Goal: Task Accomplishment & Management: Manage account settings

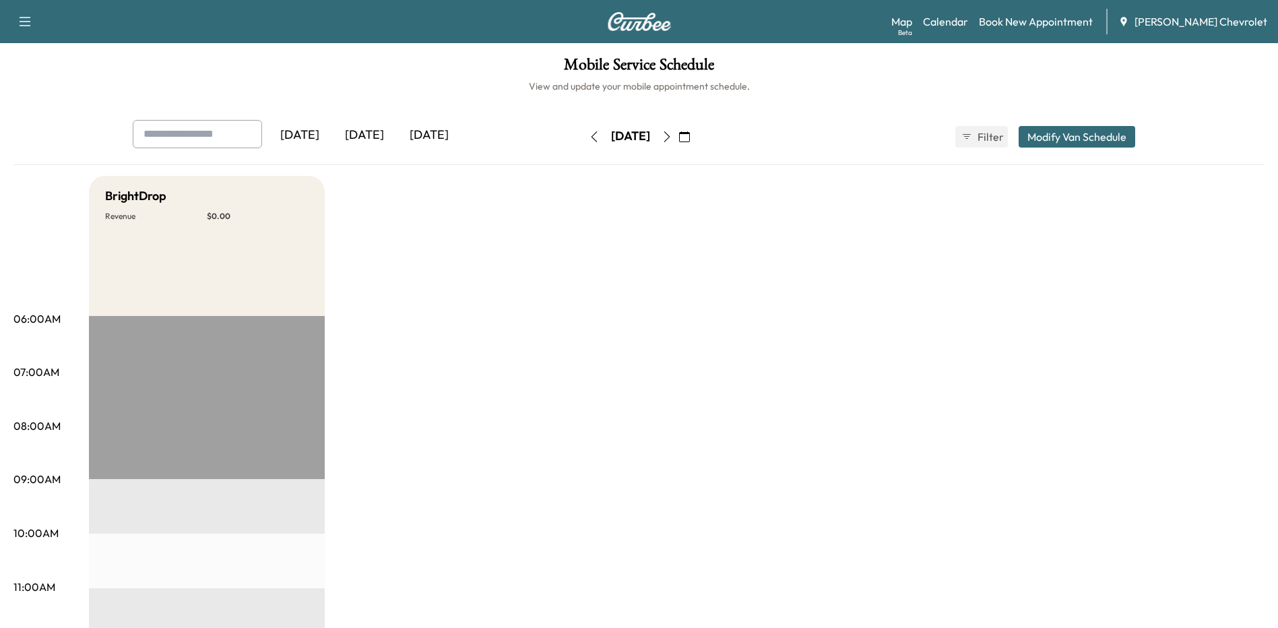
click at [434, 132] on div "[DATE]" at bounding box center [429, 135] width 65 height 31
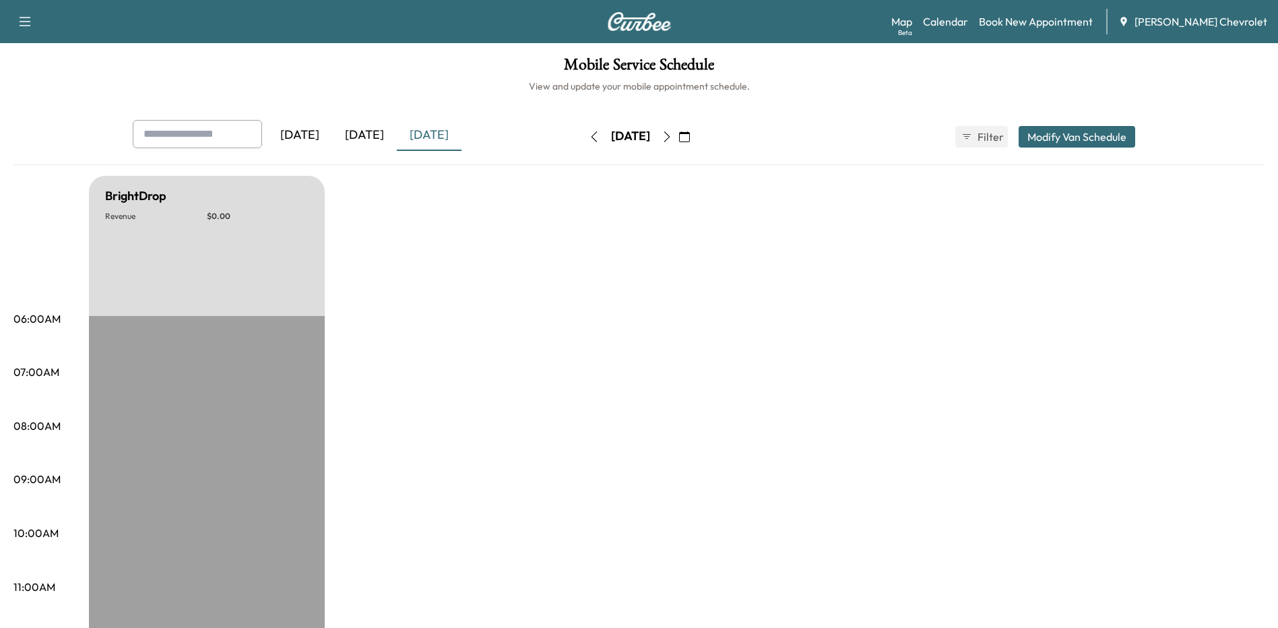
click at [670, 137] on icon "button" at bounding box center [667, 136] width 6 height 11
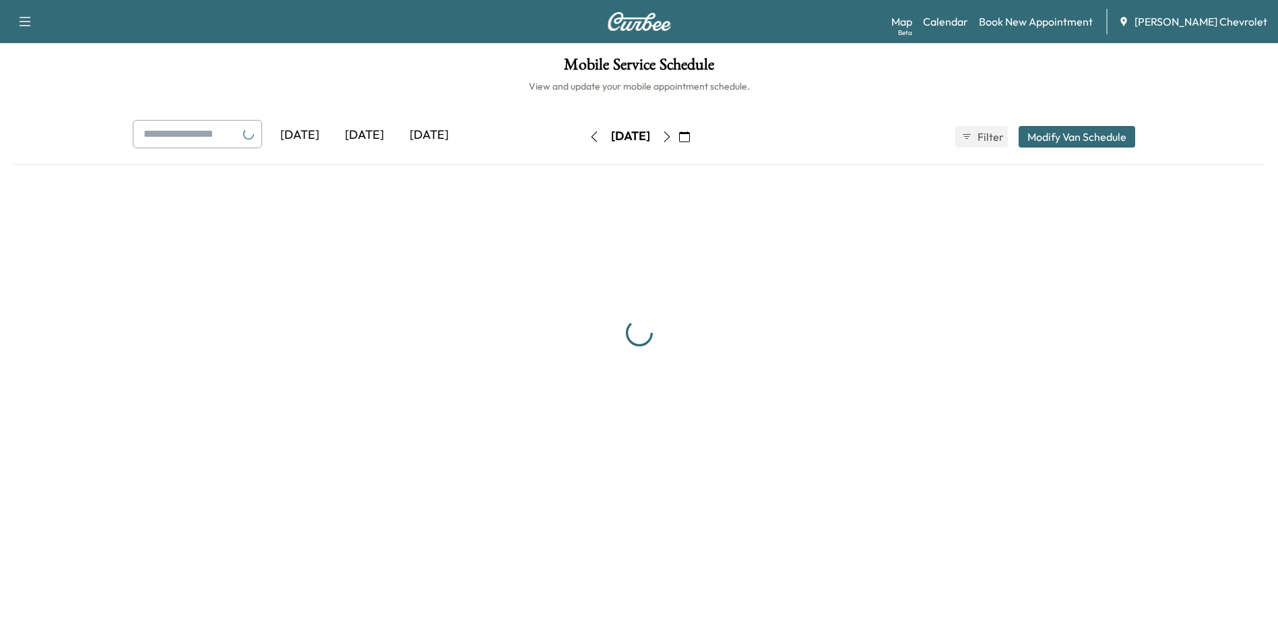
click at [696, 137] on button "button" at bounding box center [684, 137] width 23 height 22
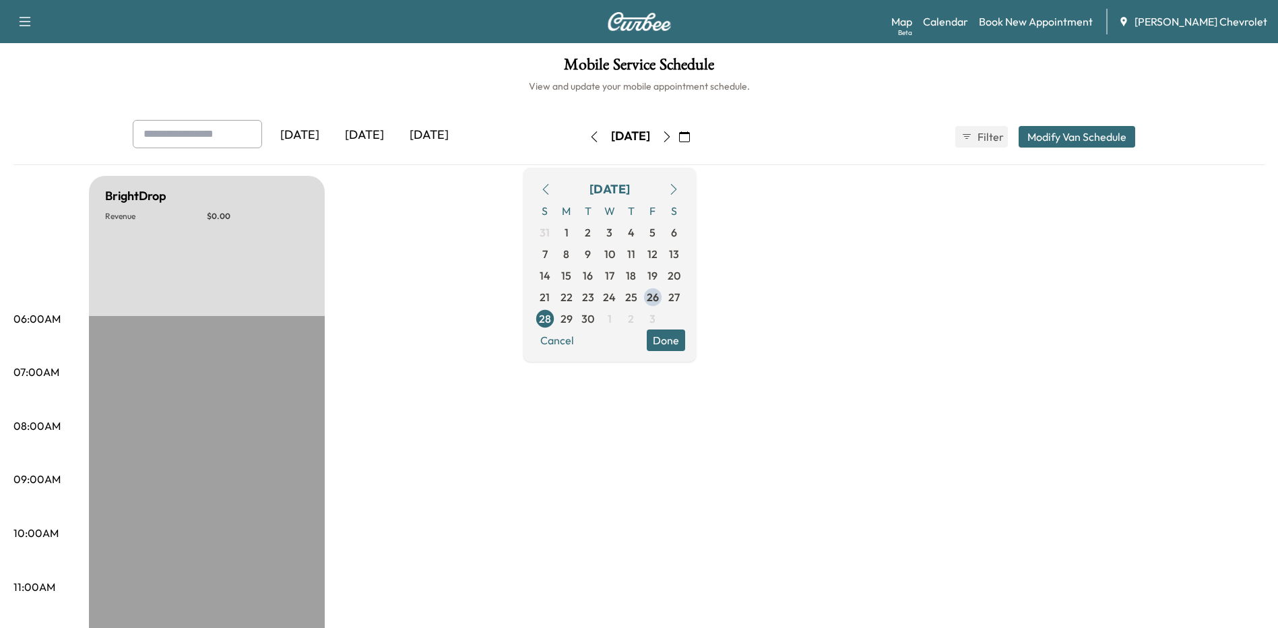
click at [696, 137] on button "button" at bounding box center [684, 137] width 23 height 22
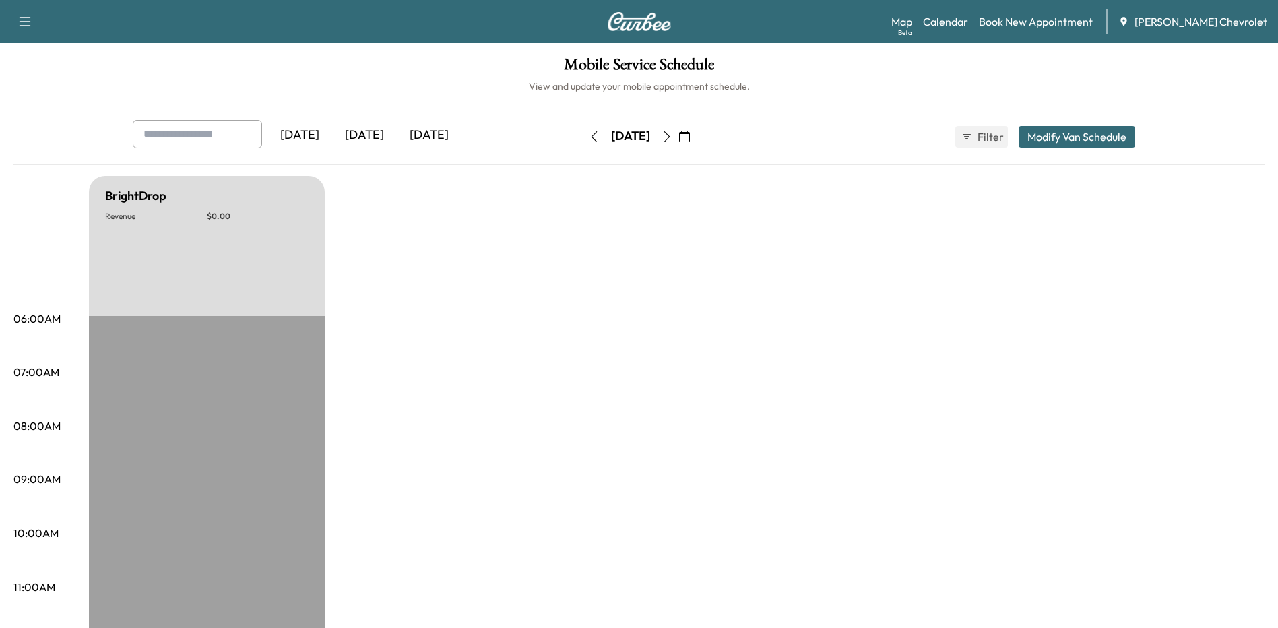
click at [670, 137] on icon "button" at bounding box center [667, 136] width 6 height 11
